Goal: Leave review/rating: Leave review/rating

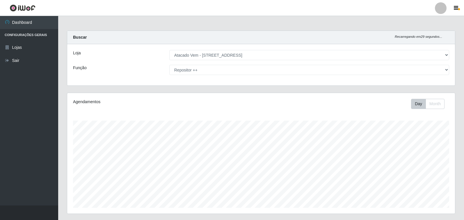
select select "455"
select select "86"
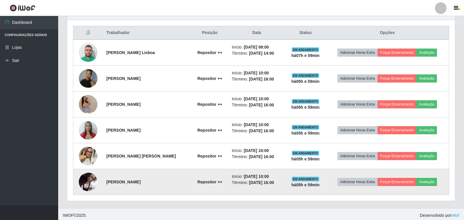
scroll to position [218, 0]
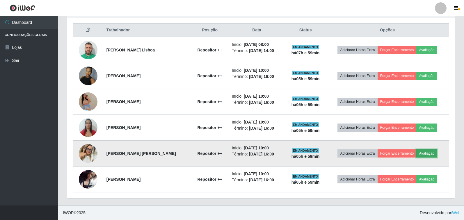
click at [430, 152] on button "Avaliação" at bounding box center [427, 154] width 21 height 8
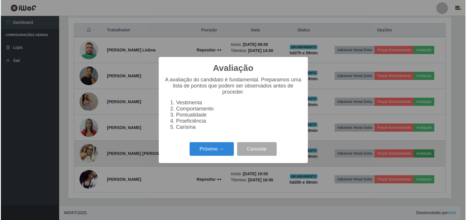
scroll to position [121, 385]
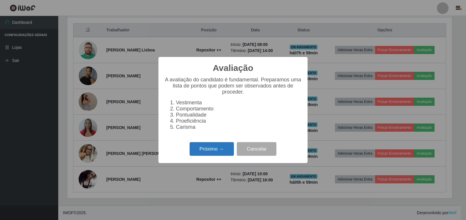
click at [206, 156] on button "Próximo →" at bounding box center [212, 149] width 44 height 14
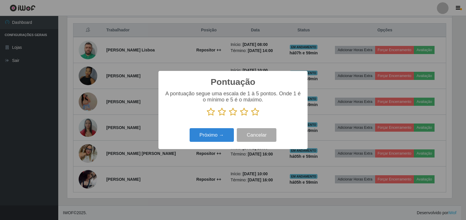
click at [255, 112] on icon at bounding box center [255, 112] width 8 height 9
click at [251, 116] on input "radio" at bounding box center [251, 116] width 0 height 0
click at [217, 136] on button "Próximo →" at bounding box center [212, 135] width 44 height 14
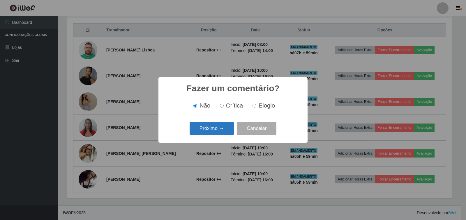
click at [198, 130] on button "Próximo →" at bounding box center [212, 129] width 44 height 14
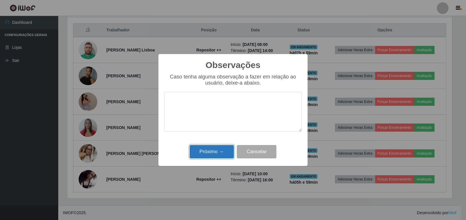
click at [213, 152] on button "Próximo →" at bounding box center [212, 152] width 44 height 14
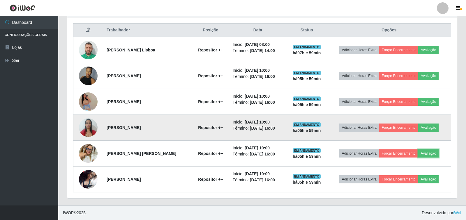
scroll to position [121, 388]
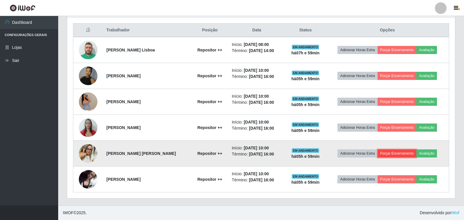
click at [393, 156] on button "Forçar Encerramento" at bounding box center [397, 154] width 39 height 8
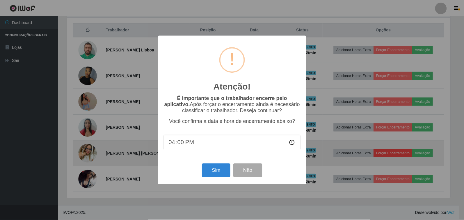
scroll to position [121, 385]
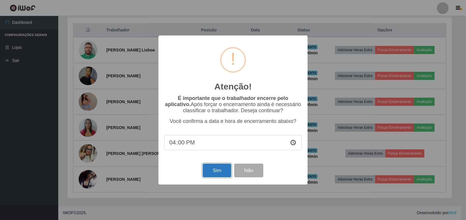
click at [215, 171] on button "Sim" at bounding box center [217, 171] width 28 height 14
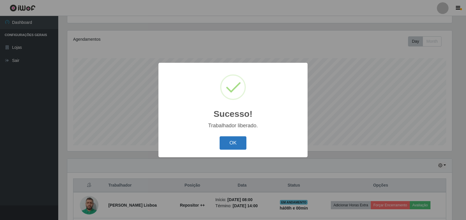
click at [232, 144] on button "OK" at bounding box center [233, 144] width 27 height 14
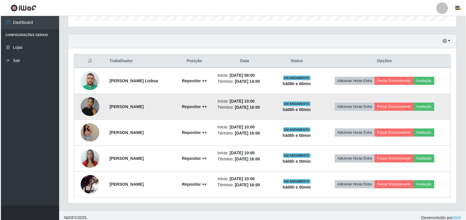
scroll to position [192, 0]
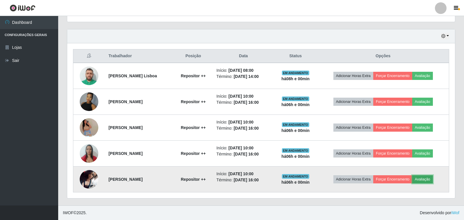
click at [426, 179] on button "Avaliação" at bounding box center [423, 180] width 21 height 8
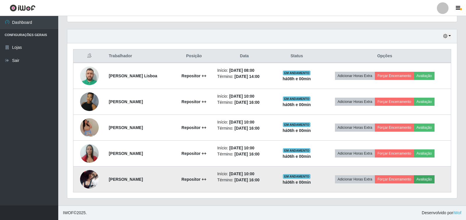
scroll to position [121, 385]
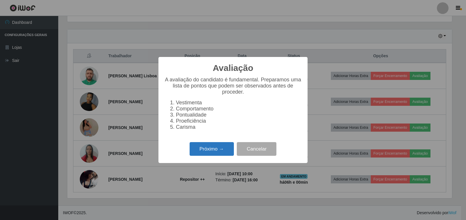
click at [215, 155] on button "Próximo →" at bounding box center [212, 149] width 44 height 14
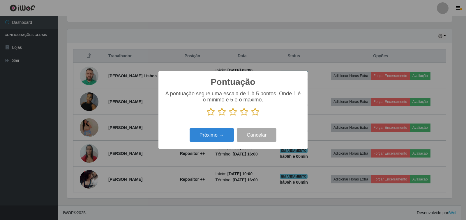
scroll to position [291079, 290816]
click at [255, 112] on icon at bounding box center [255, 112] width 8 height 9
click at [251, 116] on input "radio" at bounding box center [251, 116] width 0 height 0
click at [208, 137] on button "Próximo →" at bounding box center [212, 135] width 44 height 14
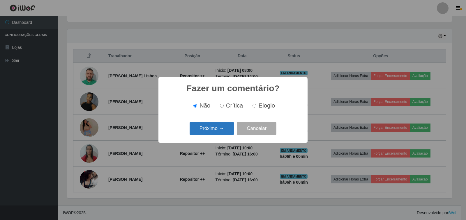
click at [211, 134] on button "Próximo →" at bounding box center [212, 129] width 44 height 14
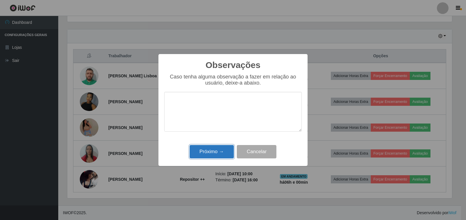
click at [211, 152] on button "Próximo →" at bounding box center [212, 152] width 44 height 14
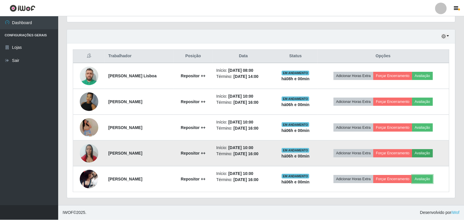
scroll to position [0, 0]
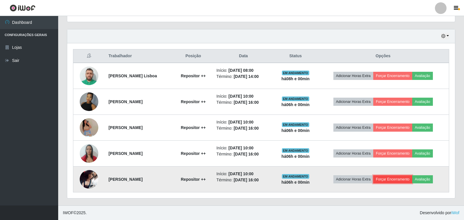
click at [403, 182] on button "Forçar Encerramento" at bounding box center [393, 180] width 39 height 8
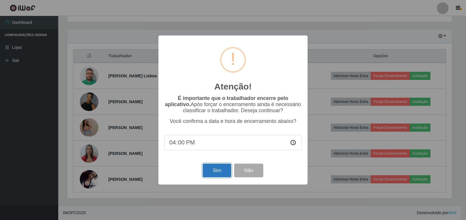
click at [223, 174] on button "Sim" at bounding box center [217, 171] width 28 height 14
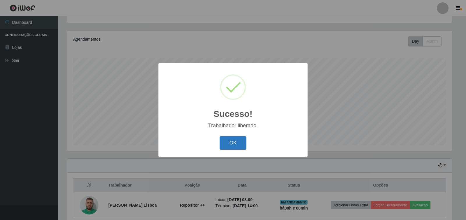
click at [235, 144] on button "OK" at bounding box center [233, 144] width 27 height 14
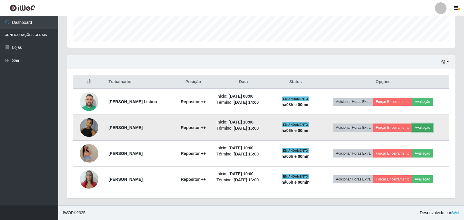
click at [429, 128] on button "Avaliação" at bounding box center [423, 128] width 21 height 8
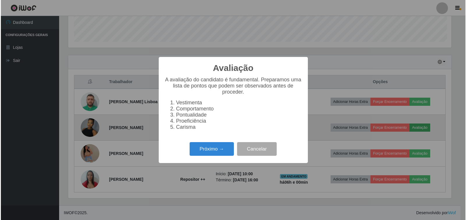
scroll to position [121, 385]
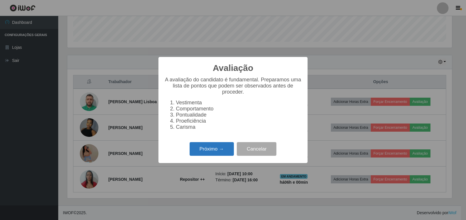
click at [213, 153] on button "Próximo →" at bounding box center [212, 149] width 44 height 14
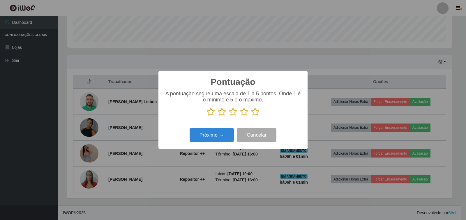
click at [253, 112] on icon at bounding box center [255, 112] width 8 height 9
click at [251, 116] on input "radio" at bounding box center [251, 116] width 0 height 0
click at [207, 136] on button "Próximo →" at bounding box center [212, 135] width 44 height 14
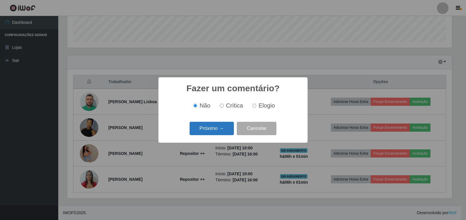
click at [201, 128] on button "Próximo →" at bounding box center [212, 129] width 44 height 14
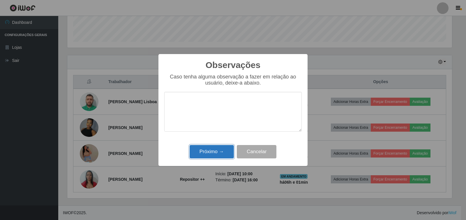
click at [203, 152] on button "Próximo →" at bounding box center [212, 152] width 44 height 14
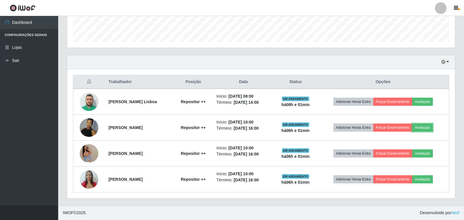
scroll to position [121, 388]
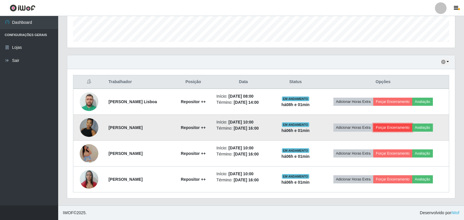
click at [399, 128] on button "Forçar Encerramento" at bounding box center [393, 128] width 39 height 8
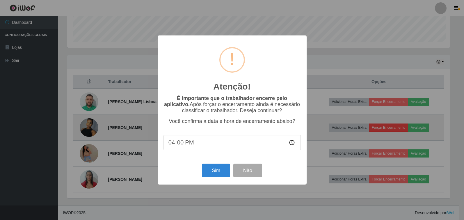
scroll to position [121, 385]
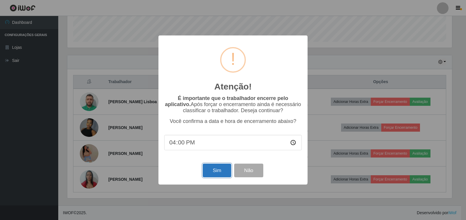
click at [212, 172] on button "Sim" at bounding box center [217, 171] width 28 height 14
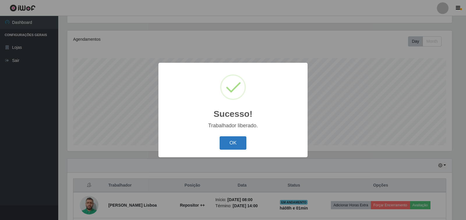
click at [241, 141] on button "OK" at bounding box center [233, 144] width 27 height 14
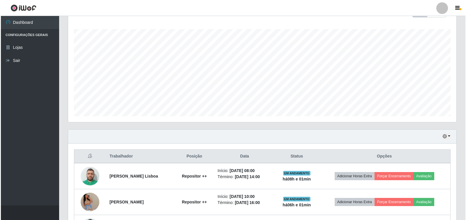
scroll to position [140, 0]
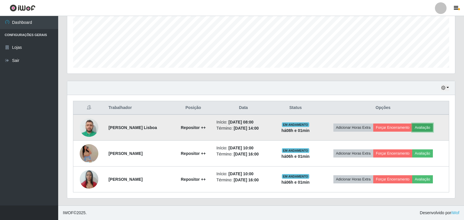
click at [432, 128] on button "Avaliação" at bounding box center [423, 128] width 21 height 8
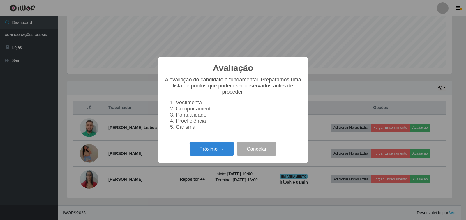
scroll to position [121, 385]
click at [201, 151] on button "Próximo →" at bounding box center [212, 149] width 44 height 14
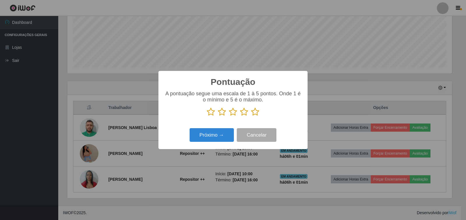
scroll to position [291079, 290816]
click at [254, 112] on icon at bounding box center [255, 112] width 8 height 9
click at [251, 116] on input "radio" at bounding box center [251, 116] width 0 height 0
click at [207, 135] on button "Próximo →" at bounding box center [212, 135] width 44 height 14
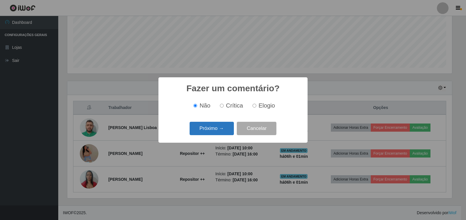
click at [206, 134] on button "Próximo →" at bounding box center [212, 129] width 44 height 14
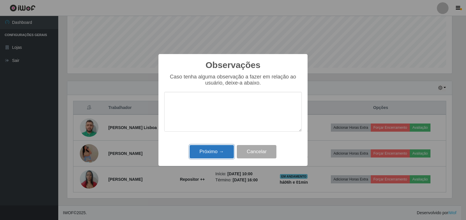
click at [206, 152] on button "Próximo →" at bounding box center [212, 152] width 44 height 14
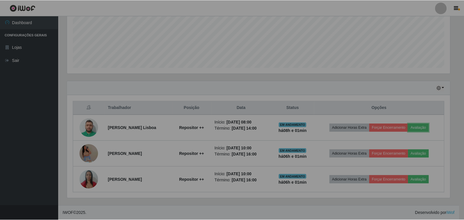
scroll to position [121, 388]
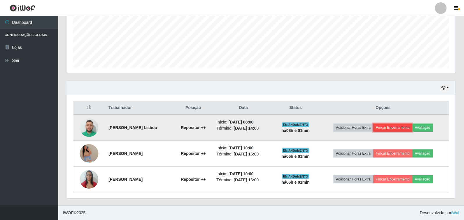
click at [406, 129] on button "Forçar Encerramento" at bounding box center [393, 128] width 39 height 8
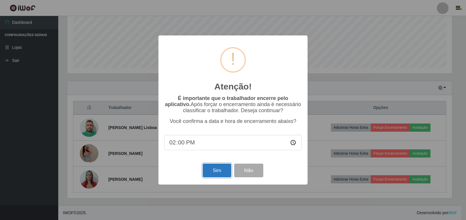
click at [217, 176] on button "Sim" at bounding box center [217, 171] width 28 height 14
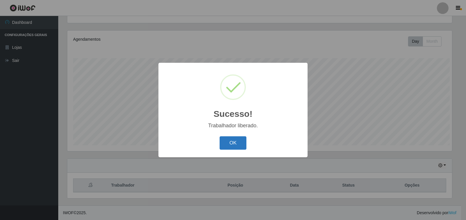
scroll to position [291079, 290816]
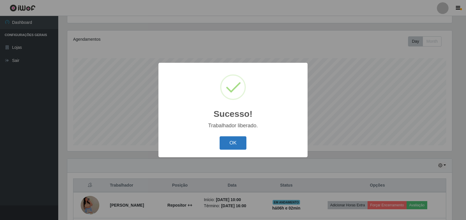
click at [225, 143] on button "OK" at bounding box center [233, 144] width 27 height 14
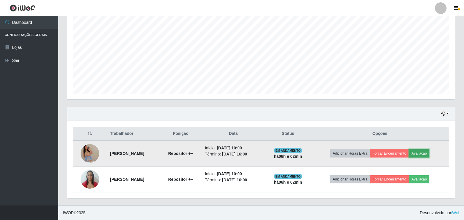
click at [420, 152] on button "Avaliação" at bounding box center [419, 154] width 21 height 8
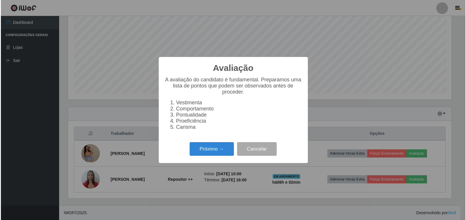
scroll to position [121, 385]
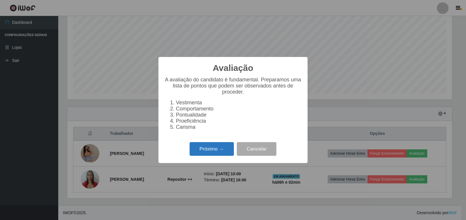
click at [222, 155] on button "Próximo →" at bounding box center [212, 149] width 44 height 14
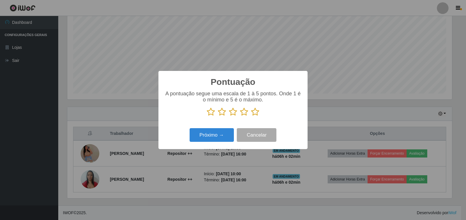
click at [254, 116] on icon at bounding box center [255, 112] width 8 height 9
click at [251, 116] on input "radio" at bounding box center [251, 116] width 0 height 0
click at [213, 141] on button "Próximo →" at bounding box center [212, 135] width 44 height 14
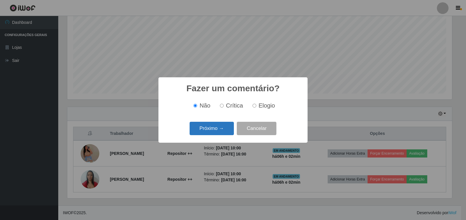
click at [219, 129] on button "Próximo →" at bounding box center [212, 129] width 44 height 14
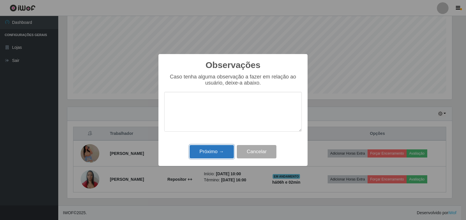
click at [203, 154] on button "Próximo →" at bounding box center [212, 152] width 44 height 14
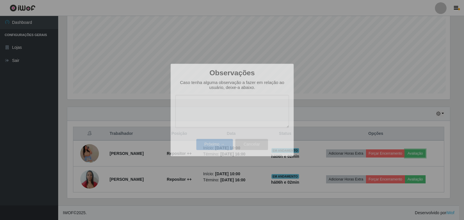
scroll to position [121, 388]
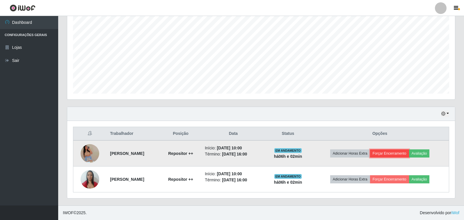
click at [397, 154] on button "Forçar Encerramento" at bounding box center [389, 154] width 39 height 8
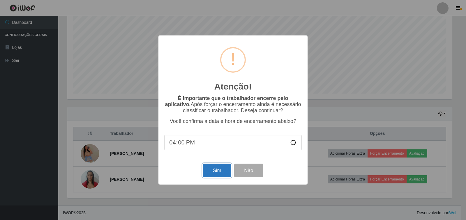
click at [219, 174] on button "Sim" at bounding box center [217, 171] width 28 height 14
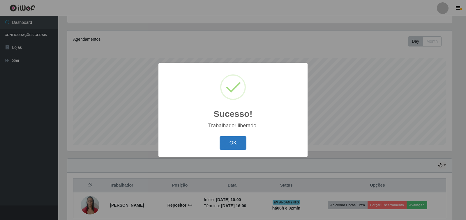
click at [231, 144] on button "OK" at bounding box center [233, 144] width 27 height 14
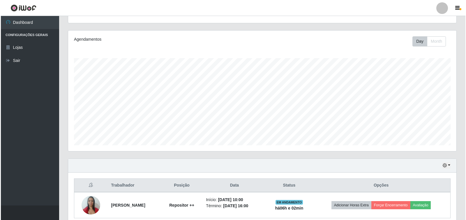
scroll to position [89, 0]
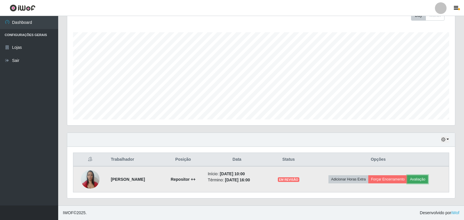
click at [416, 181] on button "Avaliação" at bounding box center [418, 180] width 21 height 8
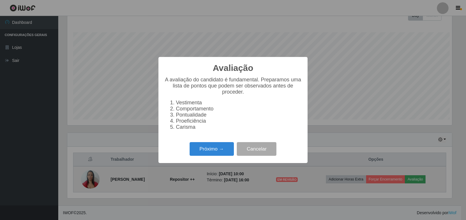
scroll to position [121, 385]
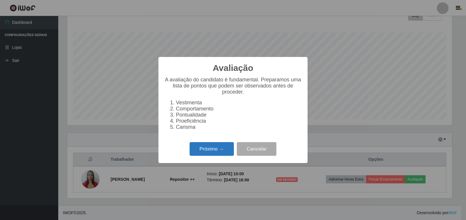
click at [206, 151] on button "Próximo →" at bounding box center [212, 149] width 44 height 14
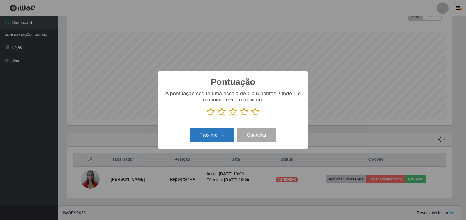
click at [210, 139] on button "Próximo →" at bounding box center [212, 135] width 44 height 14
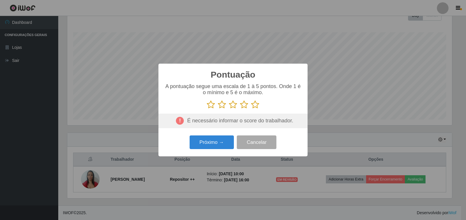
click at [256, 107] on icon at bounding box center [255, 104] width 8 height 9
click at [251, 109] on input "radio" at bounding box center [251, 109] width 0 height 0
click at [205, 144] on button "Próximo →" at bounding box center [212, 143] width 44 height 14
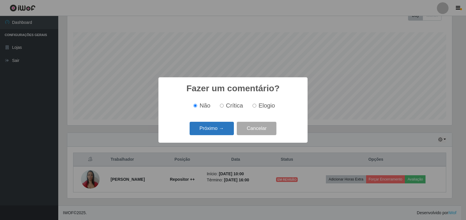
click at [211, 131] on button "Próximo →" at bounding box center [212, 129] width 44 height 14
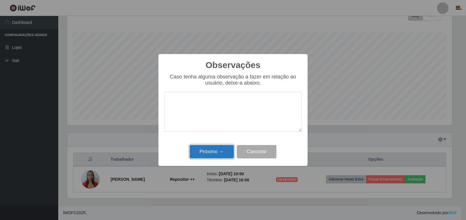
click at [204, 152] on button "Próximo →" at bounding box center [212, 152] width 44 height 14
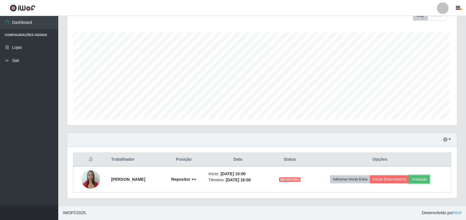
scroll to position [121, 388]
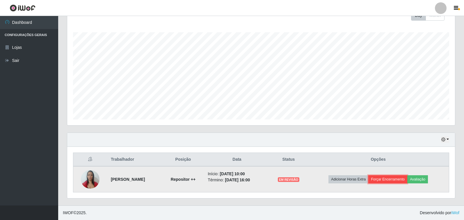
click at [387, 181] on button "Forçar Encerramento" at bounding box center [388, 180] width 39 height 8
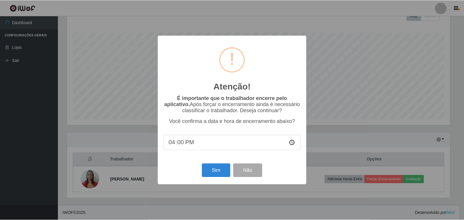
scroll to position [121, 385]
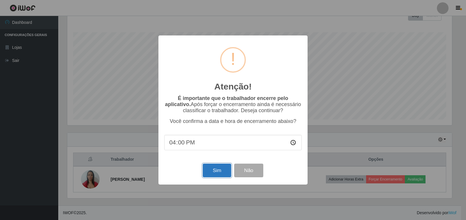
click at [215, 176] on button "Sim" at bounding box center [217, 171] width 28 height 14
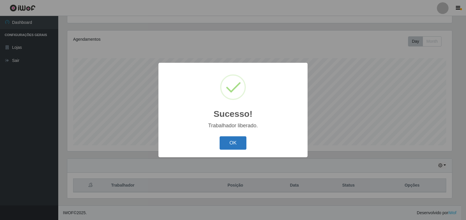
click at [238, 145] on button "OK" at bounding box center [233, 144] width 27 height 14
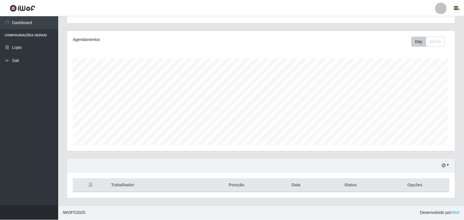
scroll to position [121, 388]
